Goal: Task Accomplishment & Management: Manage account settings

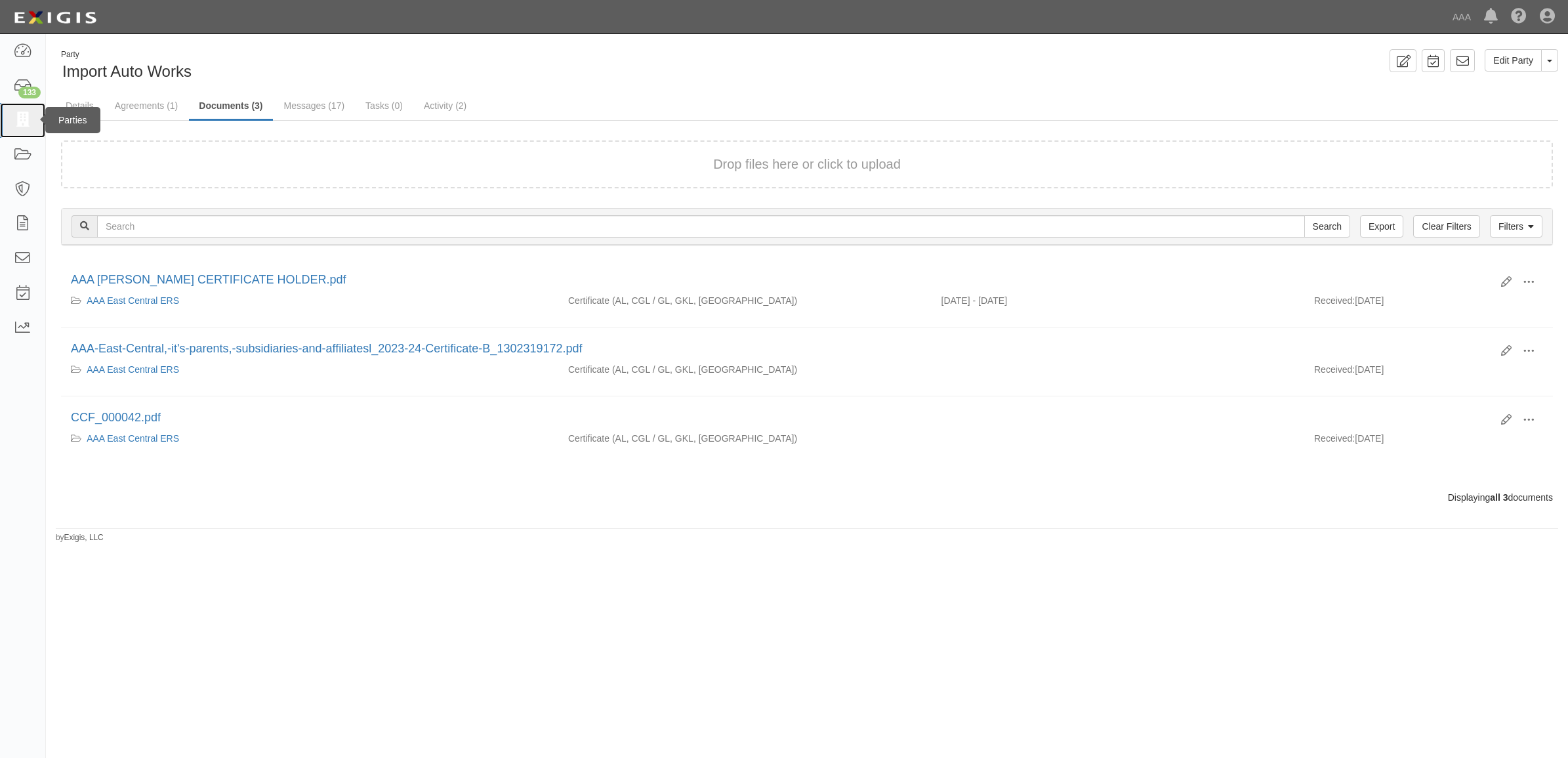
click at [9, 122] on link at bounding box center [23, 120] width 45 height 34
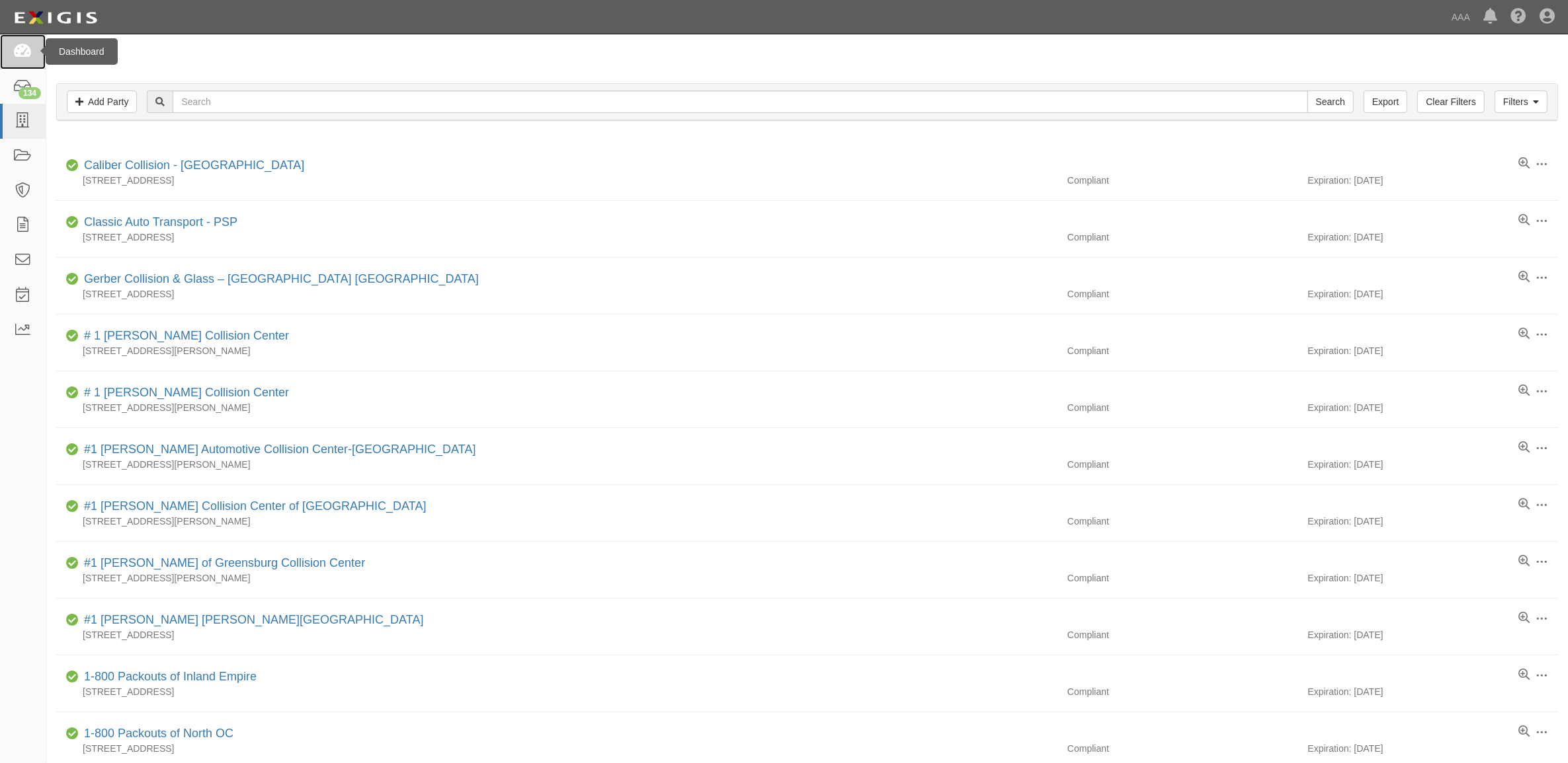
click at [22, 49] on icon at bounding box center [22, 51] width 19 height 15
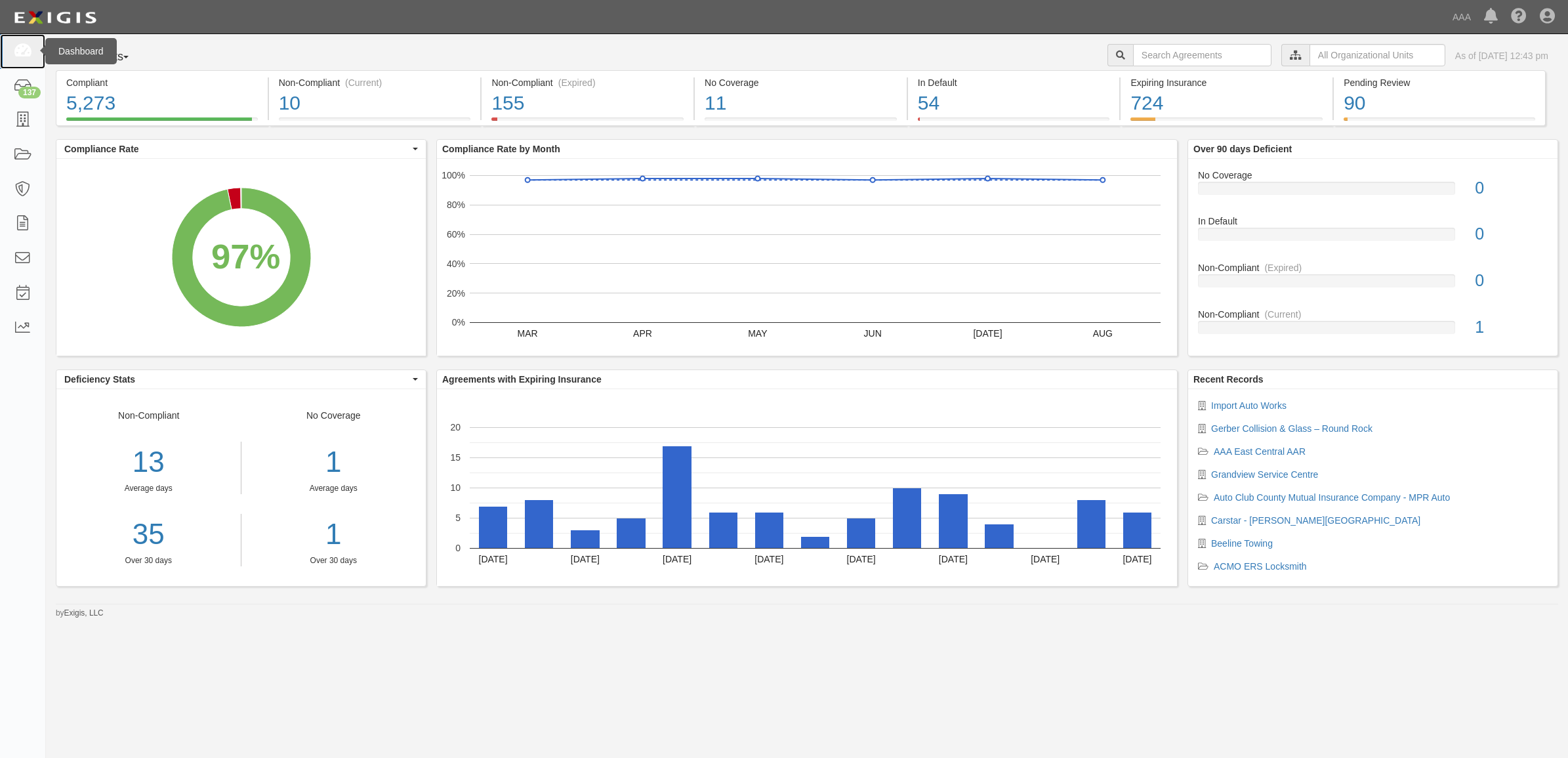
click at [20, 52] on icon at bounding box center [22, 51] width 19 height 15
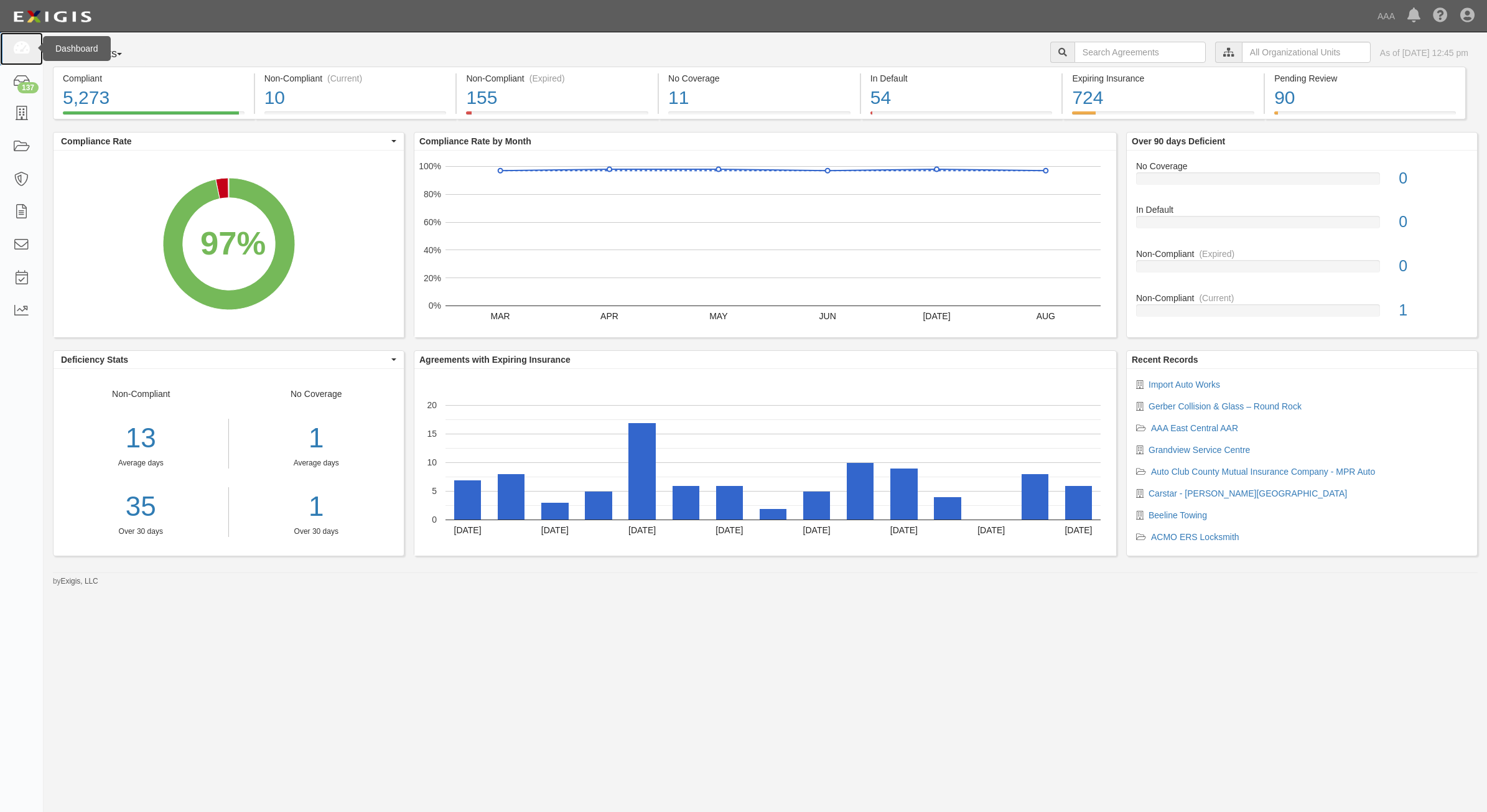
click at [18, 46] on icon at bounding box center [20, 48] width 18 height 14
click at [20, 113] on icon at bounding box center [20, 113] width 18 height 14
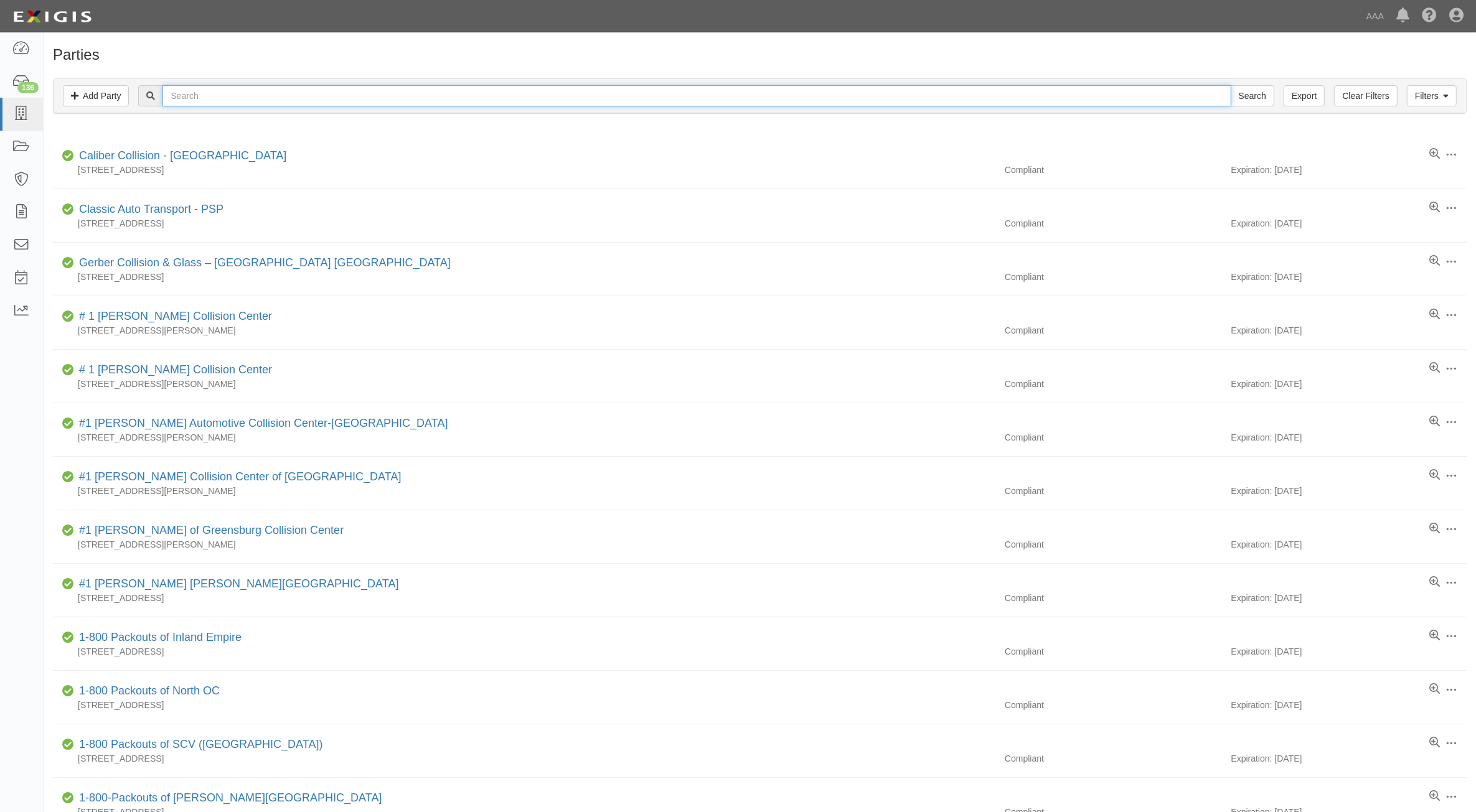
click at [289, 91] on input "text" at bounding box center [697, 96] width 1068 height 21
type input "[PERSON_NAME]"
click at [1230, 86] on input "Search" at bounding box center [1252, 96] width 44 height 21
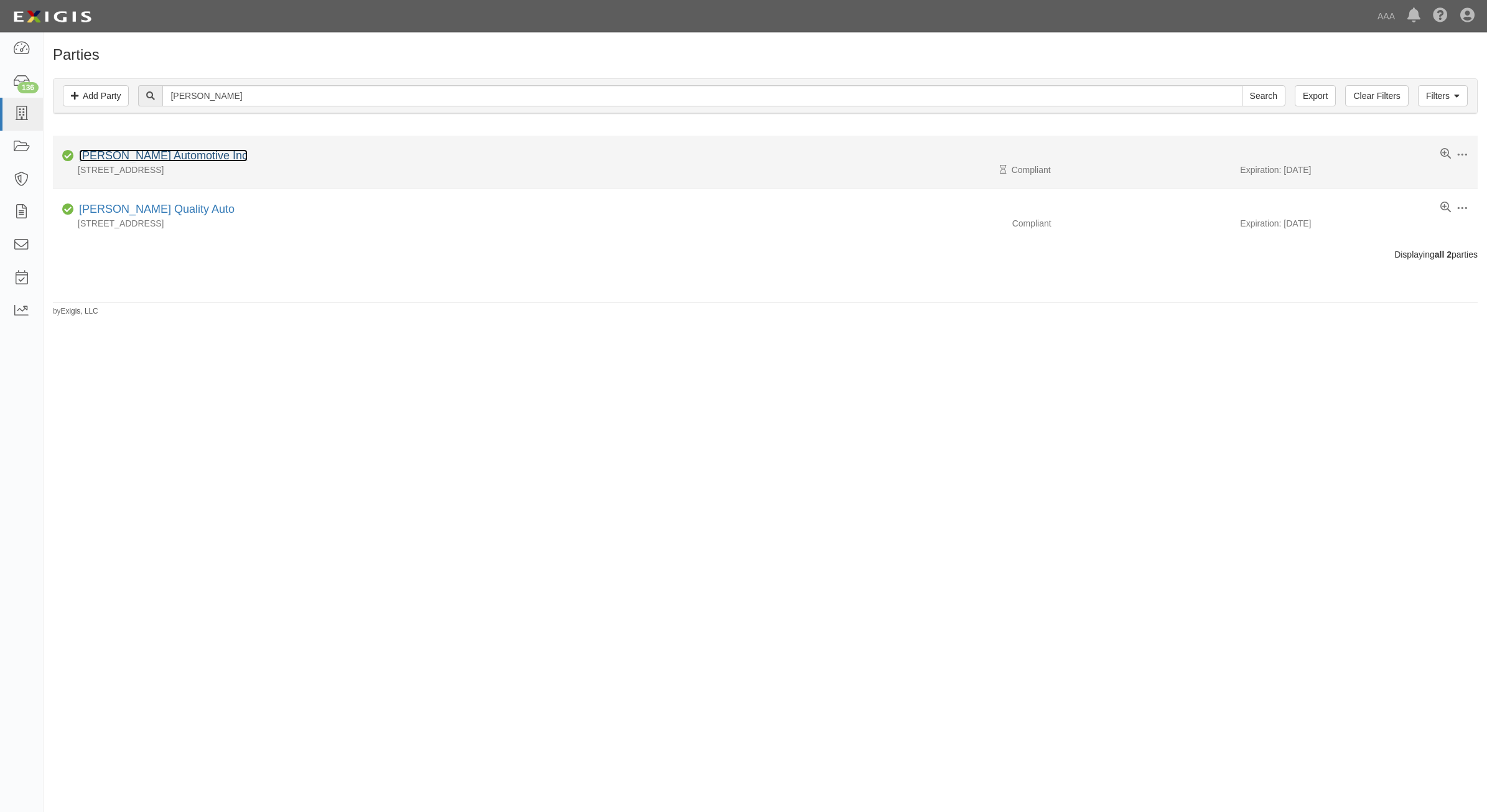
click at [168, 153] on link "[PERSON_NAME] Automotive Inc" at bounding box center [163, 154] width 168 height 12
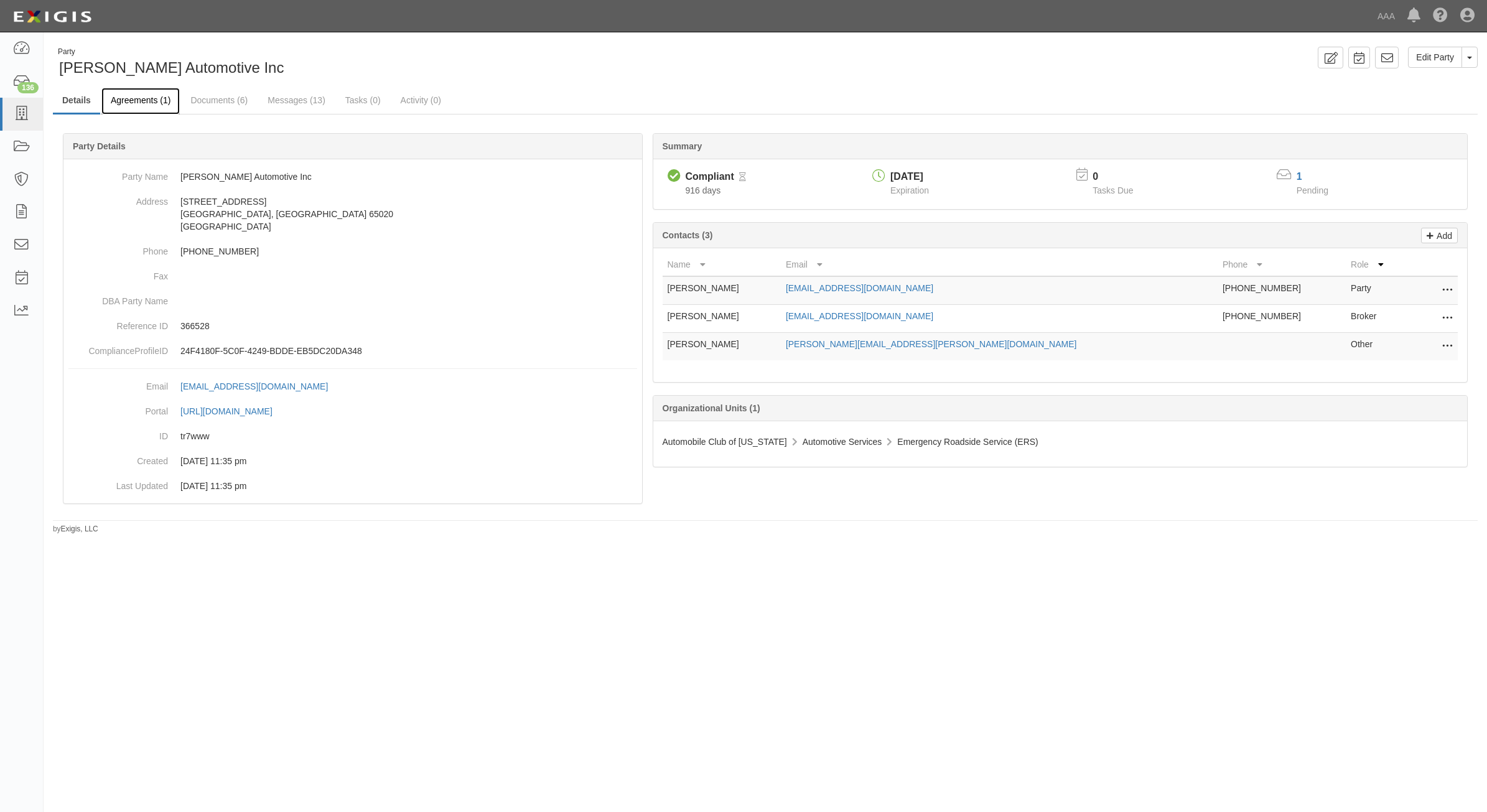
click at [123, 92] on link "Agreements (1)" at bounding box center [141, 100] width 78 height 27
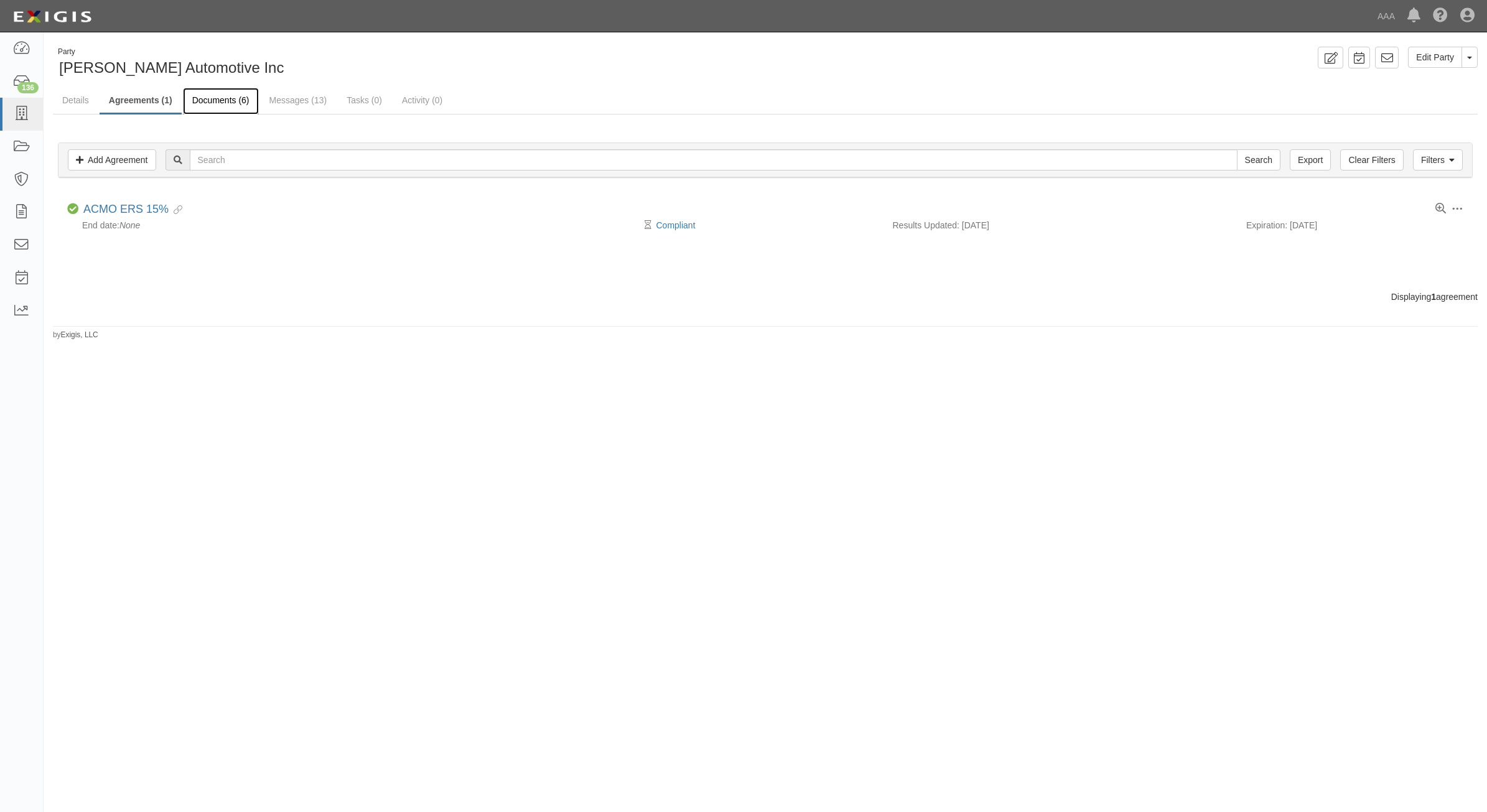
click at [236, 102] on link "Documents (6)" at bounding box center [221, 100] width 76 height 27
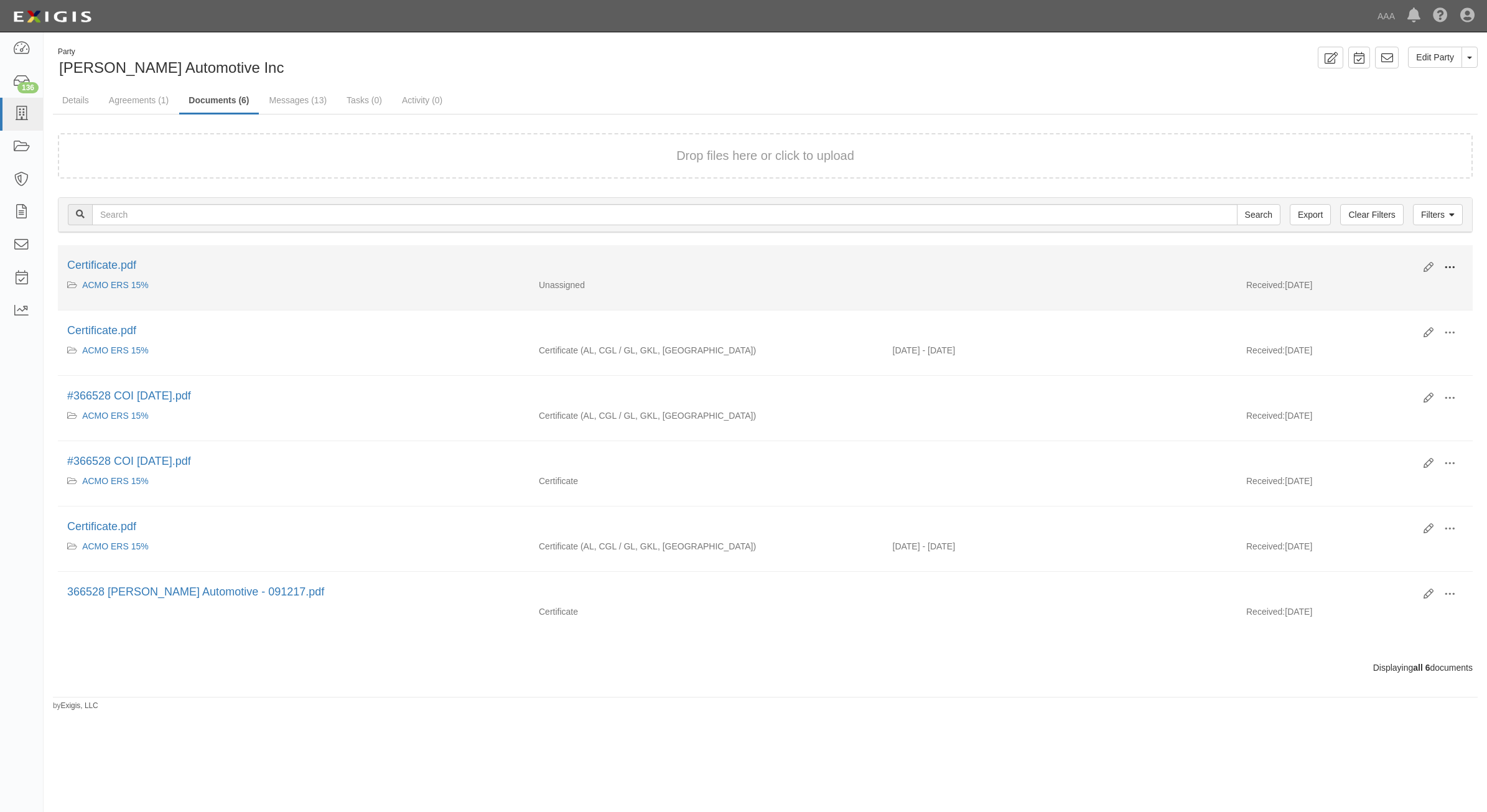
click at [1442, 262] on button at bounding box center [1449, 268] width 27 height 21
click at [1416, 284] on link "View" at bounding box center [1389, 286] width 99 height 22
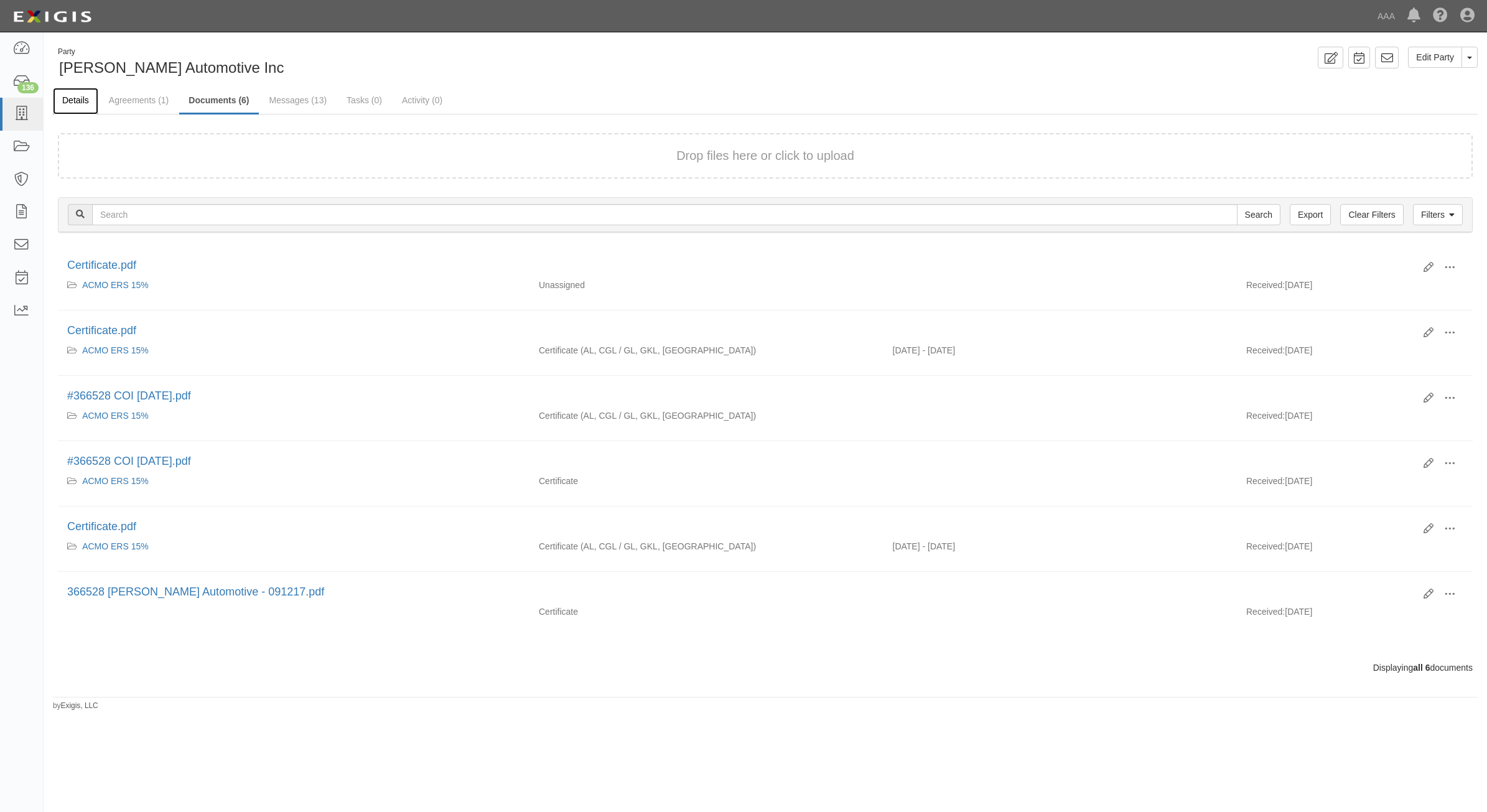
click at [75, 95] on link "Details" at bounding box center [75, 100] width 46 height 27
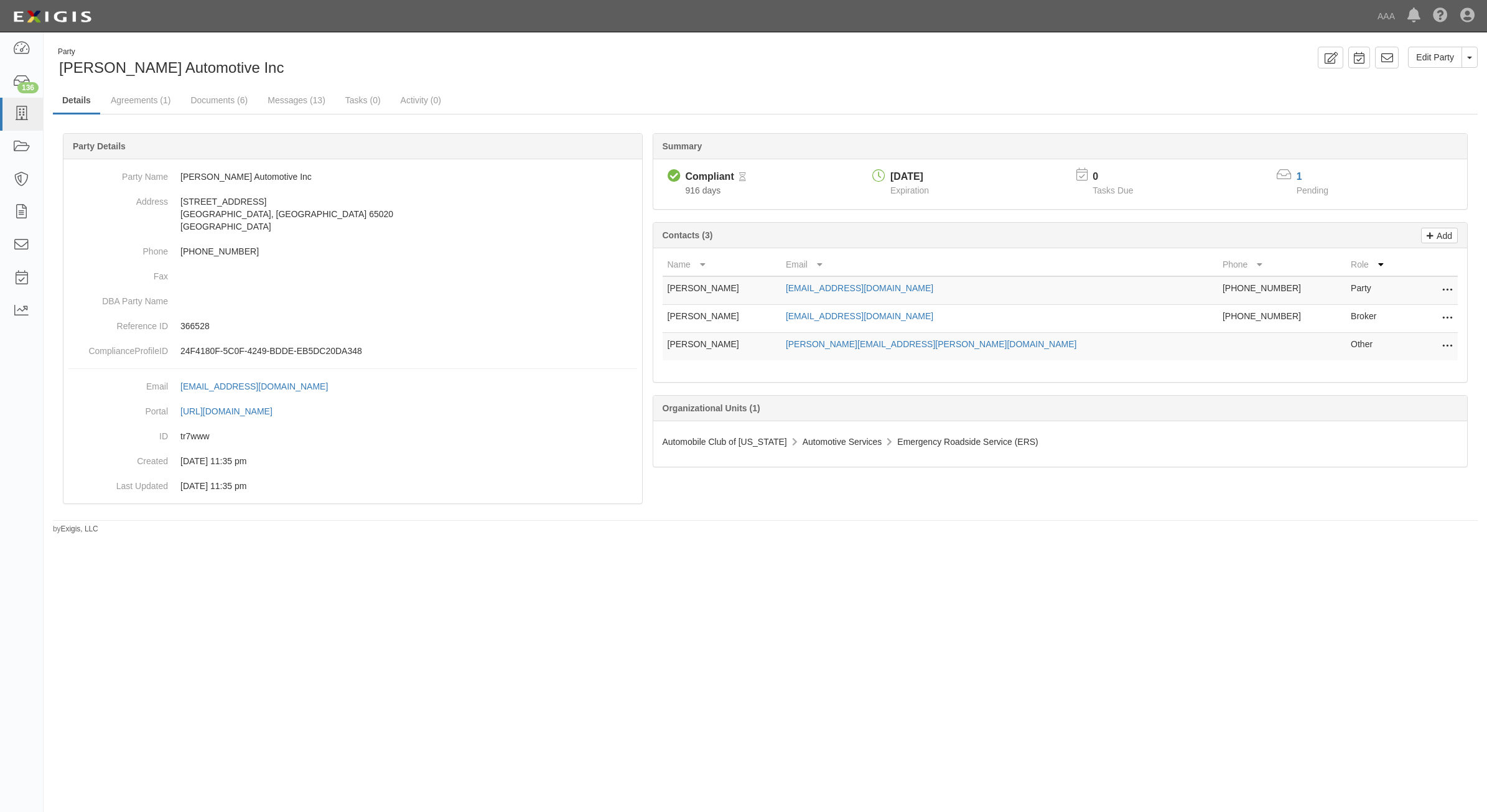
click at [1442, 318] on icon at bounding box center [1447, 318] width 10 height 16
click at [1426, 317] on link "Edit" at bounding box center [1403, 314] width 99 height 22
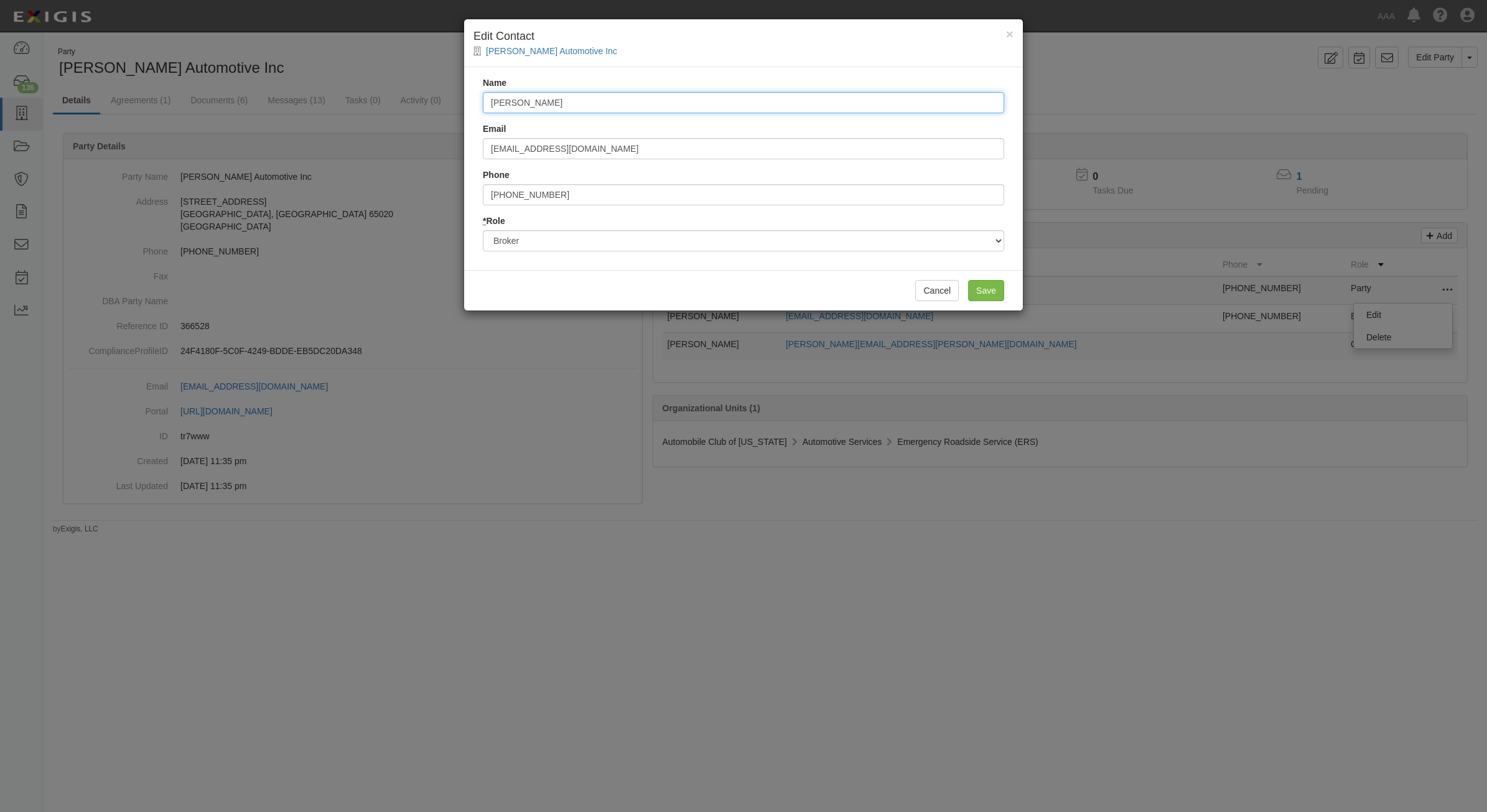
drag, startPoint x: 644, startPoint y: 93, endPoint x: 284, endPoint y: 87, distance: 360.0
click at [283, 90] on div "× Edit Contact [PERSON_NAME] Automotive Inc Name [PERSON_NAME] Email [EMAIL_ADD…" at bounding box center [744, 406] width 1487 height 812
type input "[PERSON_NAME]"
type input "s"
type input "[EMAIL_ADDRESS][DOMAIN_NAME]"
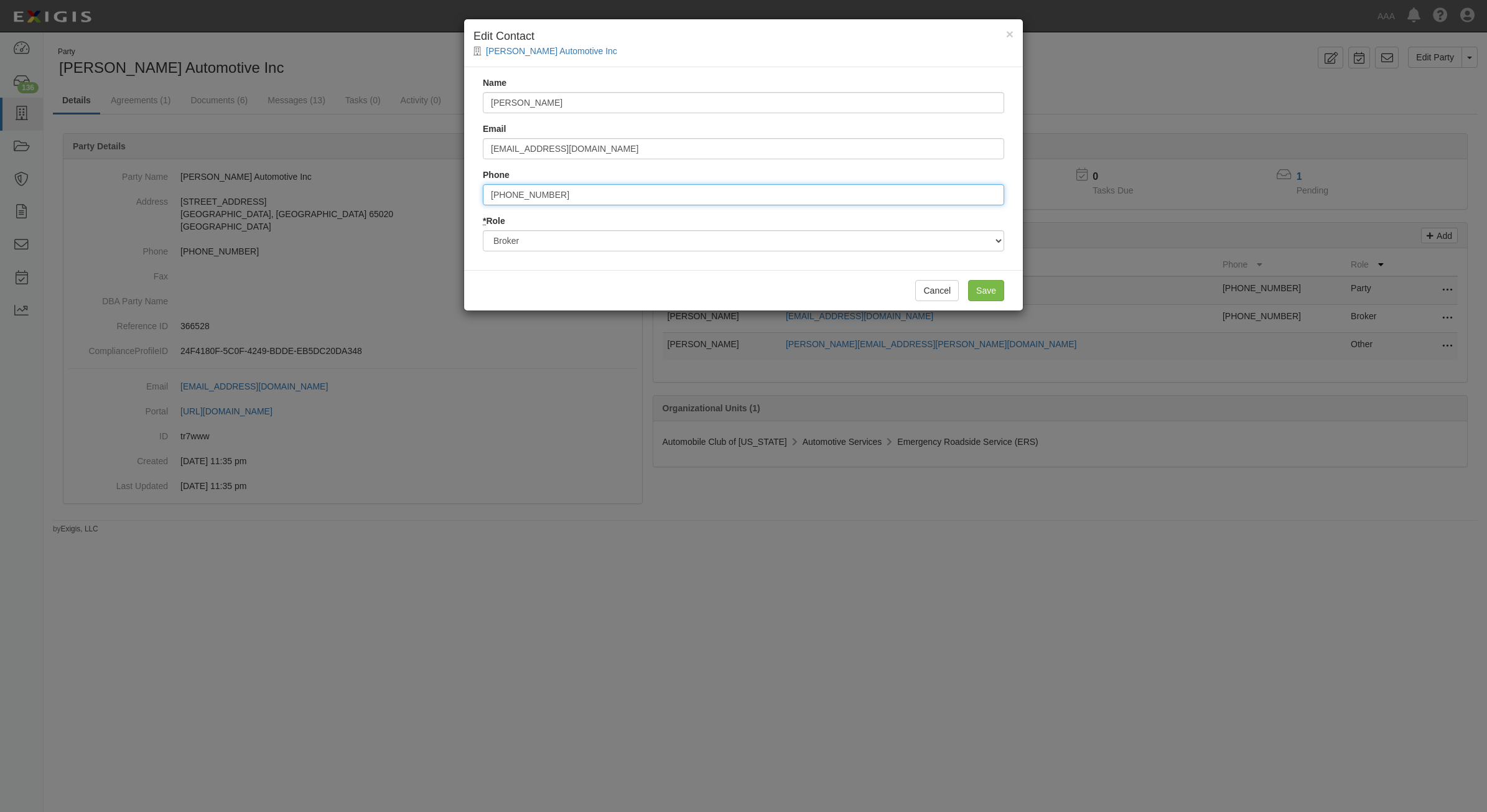
type input "4178333800"
click at [993, 289] on input "Save" at bounding box center [986, 290] width 36 height 21
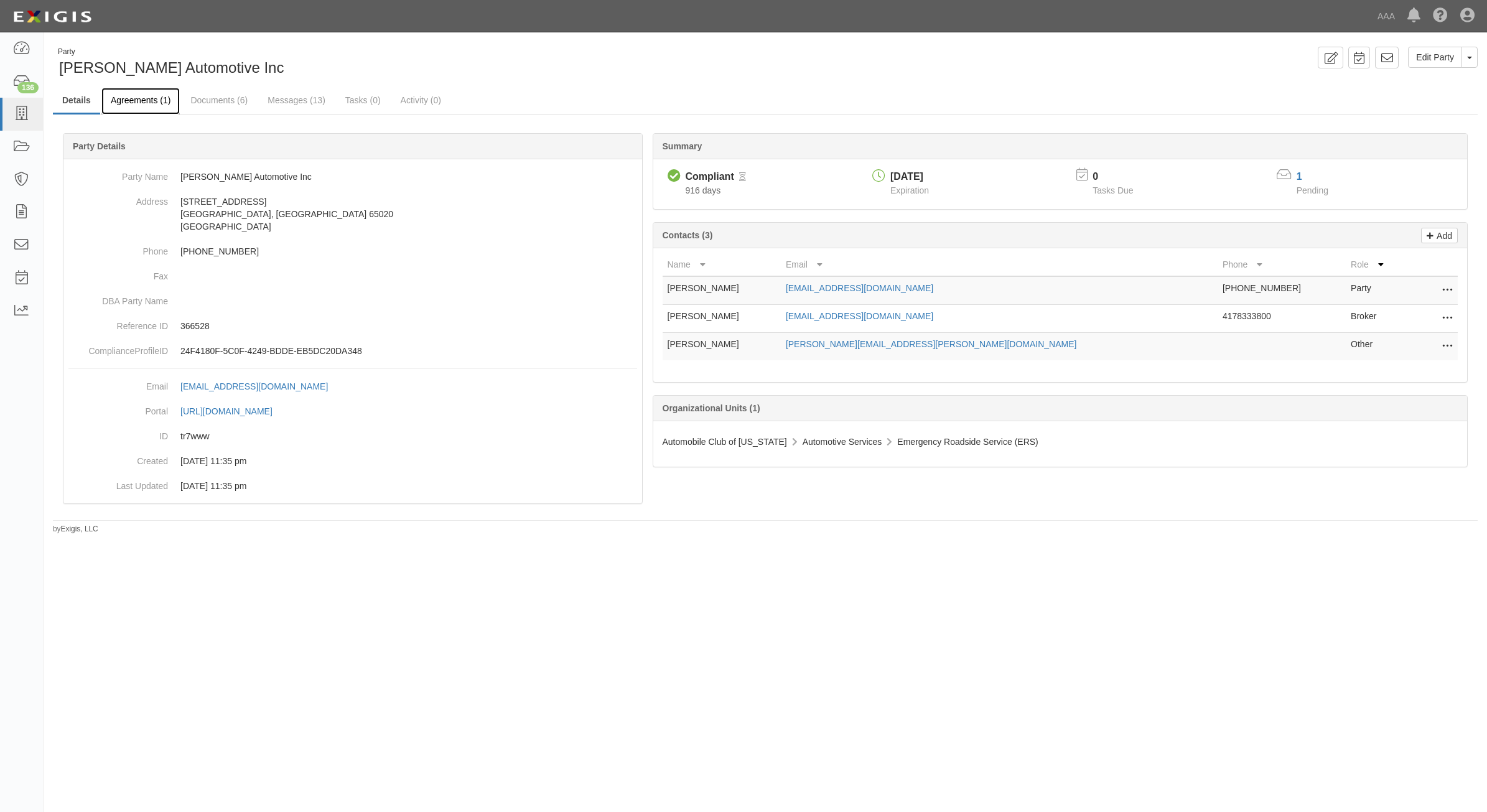
click at [141, 91] on link "Agreements (1)" at bounding box center [141, 100] width 78 height 27
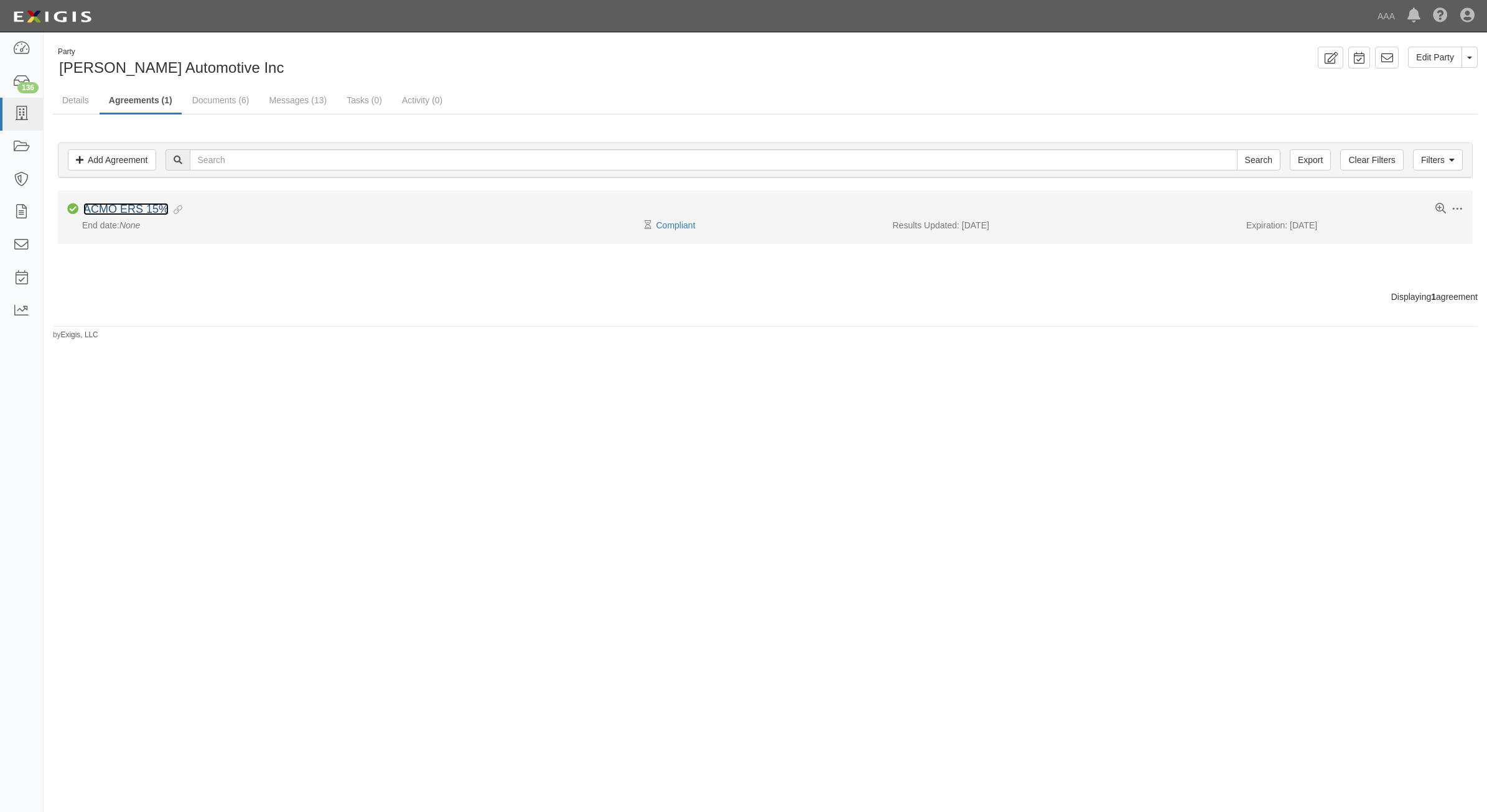
click at [147, 209] on link "ACMO ERS 15%" at bounding box center [127, 208] width 86 height 12
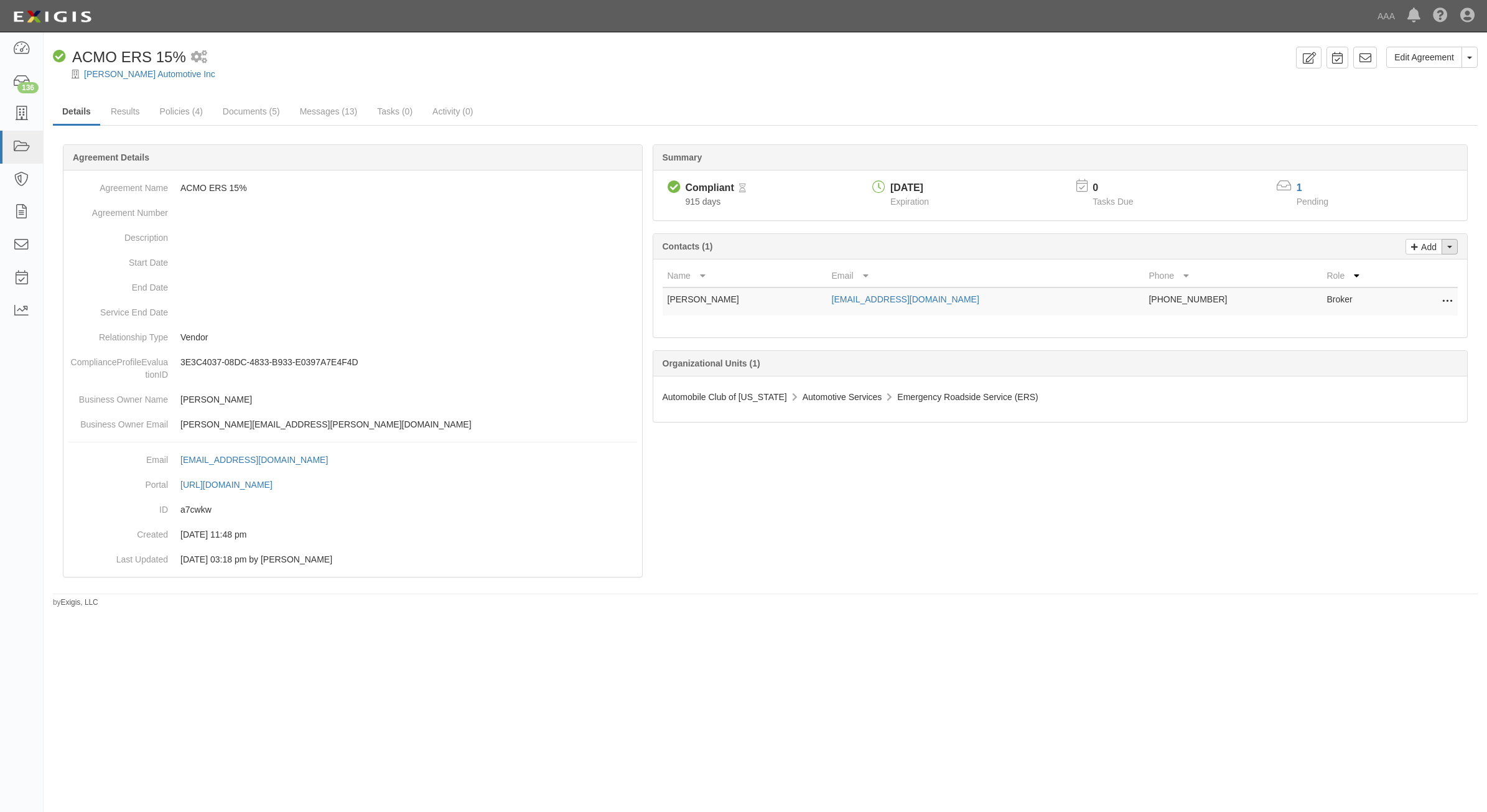
click at [1443, 249] on button "Toggle Contact Dropdown" at bounding box center [1449, 246] width 16 height 16
click at [1416, 274] on link "Change contacts" at bounding box center [1408, 268] width 99 height 16
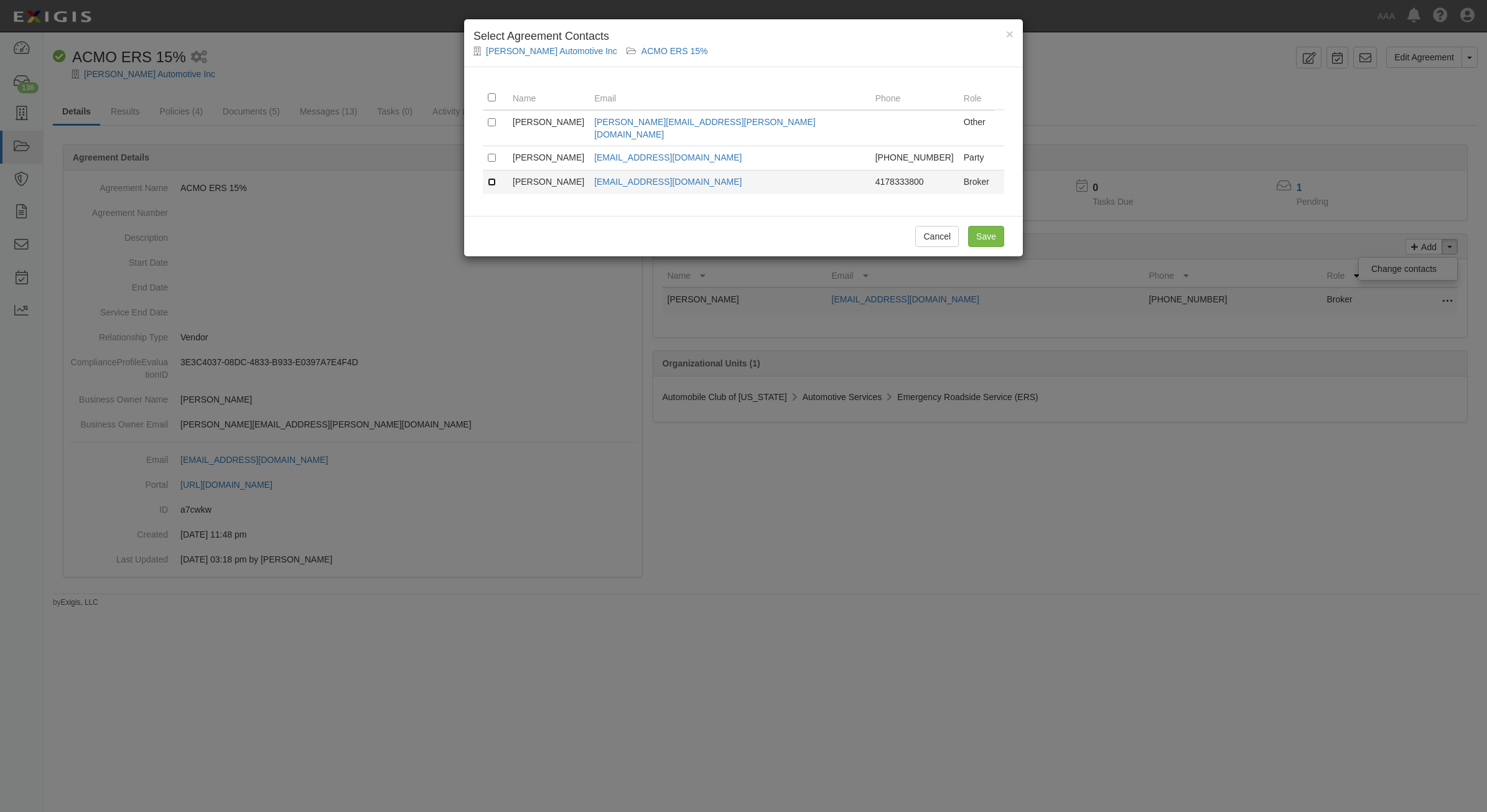
click at [492, 178] on input "checkbox" at bounding box center [491, 181] width 8 height 8
checkbox input "true"
click at [987, 226] on input "Save" at bounding box center [986, 236] width 36 height 21
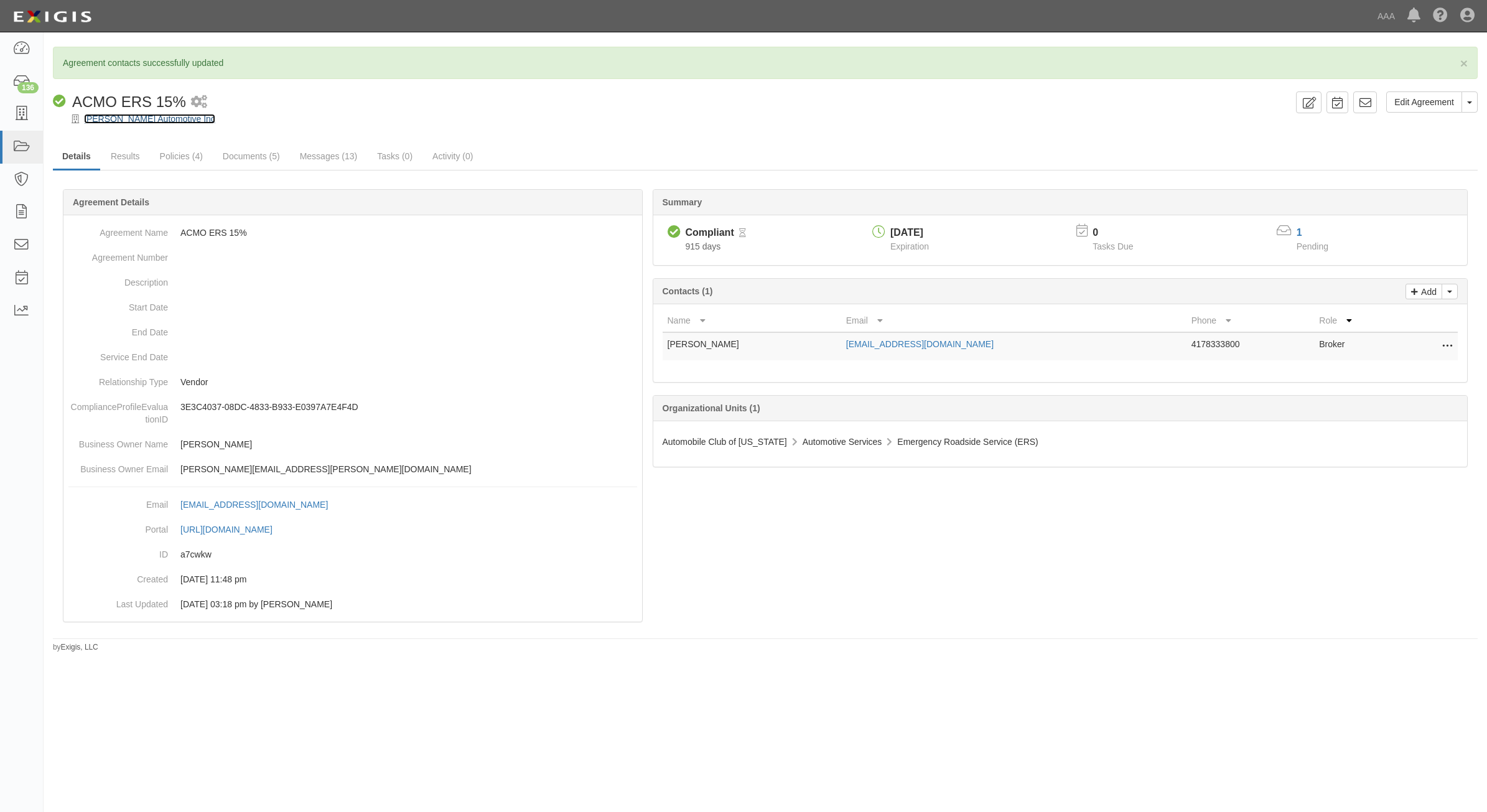
click at [146, 117] on link "[PERSON_NAME] Automotive Inc" at bounding box center [149, 118] width 131 height 10
